Goal: Information Seeking & Learning: Learn about a topic

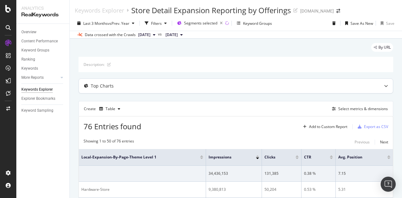
click at [361, 81] on div "Top Charts" at bounding box center [236, 86] width 314 height 14
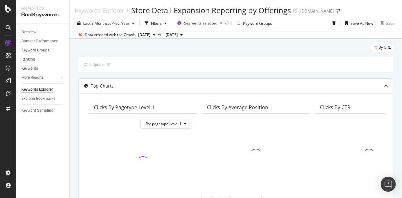
scroll to position [31, 0]
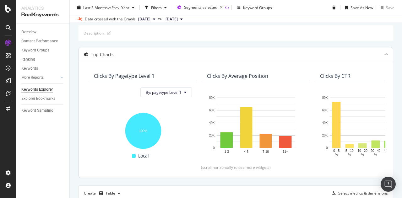
click at [172, 54] on div "Top Charts" at bounding box center [223, 55] width 289 height 6
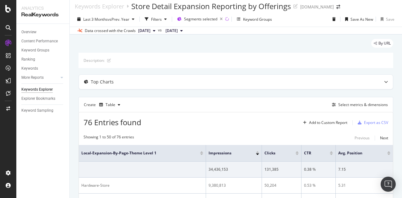
scroll to position [0, 0]
